Goal: Information Seeking & Learning: Learn about a topic

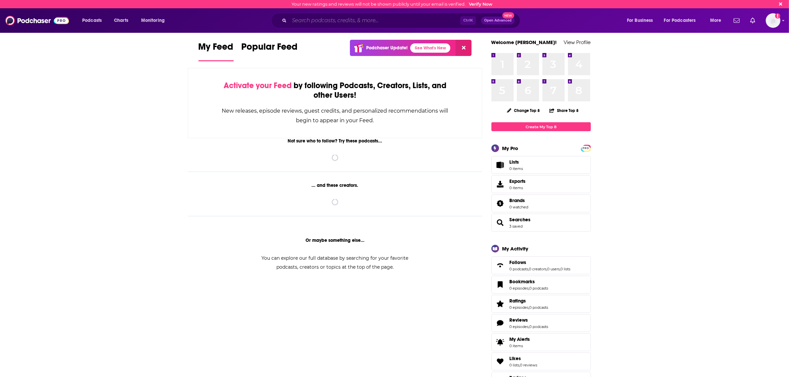
click at [305, 22] on input "Search podcasts, credits, & more..." at bounding box center [374, 20] width 171 height 11
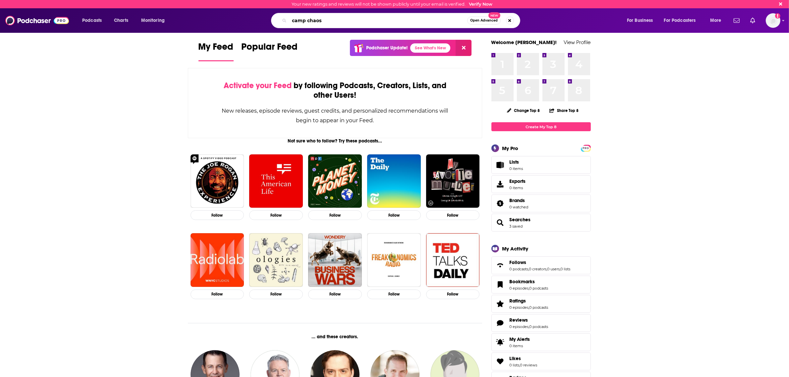
type input "camp chaos"
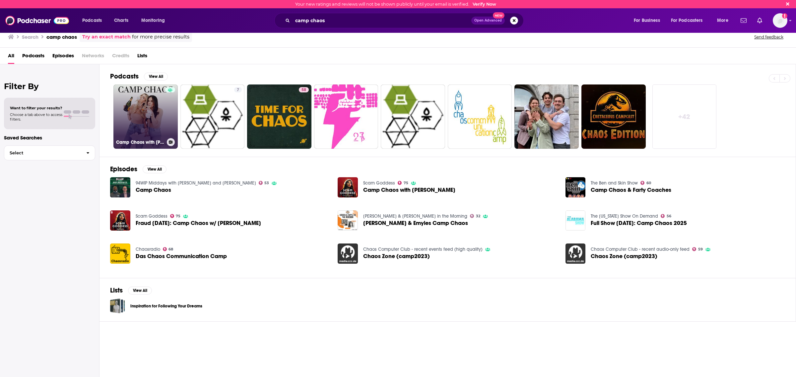
click at [141, 122] on link "Camp Chaos with [PERSON_NAME] & [PERSON_NAME]" at bounding box center [145, 117] width 64 height 64
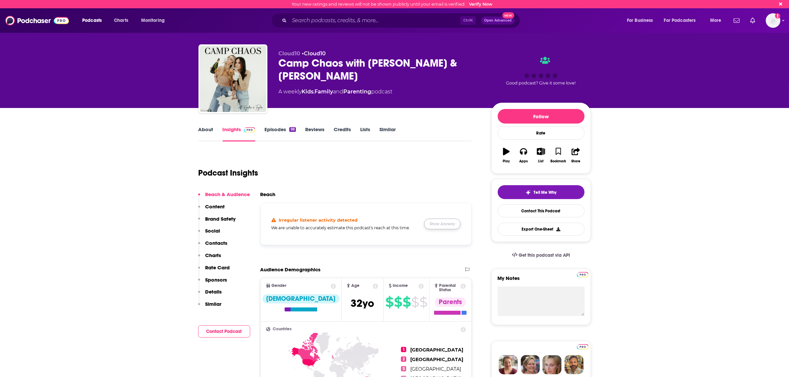
click at [447, 224] on button "Show Anyway" at bounding box center [442, 224] width 36 height 11
